Goal: Book appointment/travel/reservation

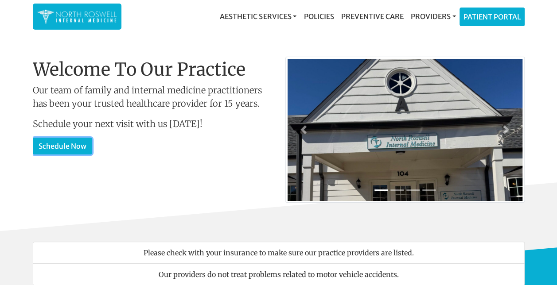
click at [70, 144] on link "Schedule Now" at bounding box center [62, 146] width 59 height 17
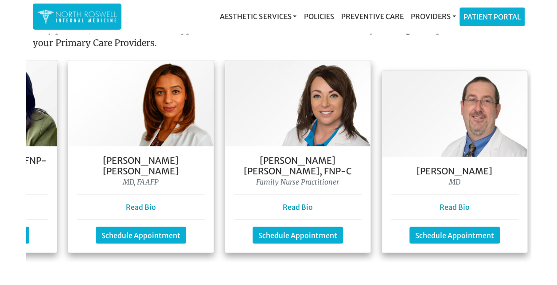
scroll to position [0, 292]
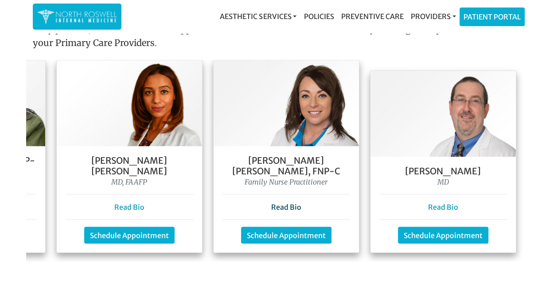
click at [292, 202] on link "Read Bio" at bounding box center [286, 206] width 30 height 9
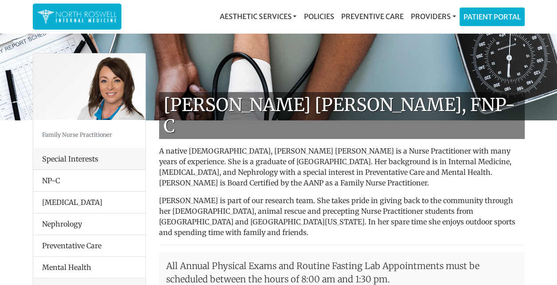
scroll to position [222, 0]
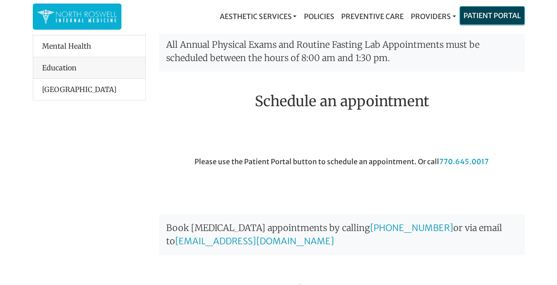
click at [483, 21] on link "Patient Portal" at bounding box center [492, 16] width 64 height 18
